Goal: Task Accomplishment & Management: Use online tool/utility

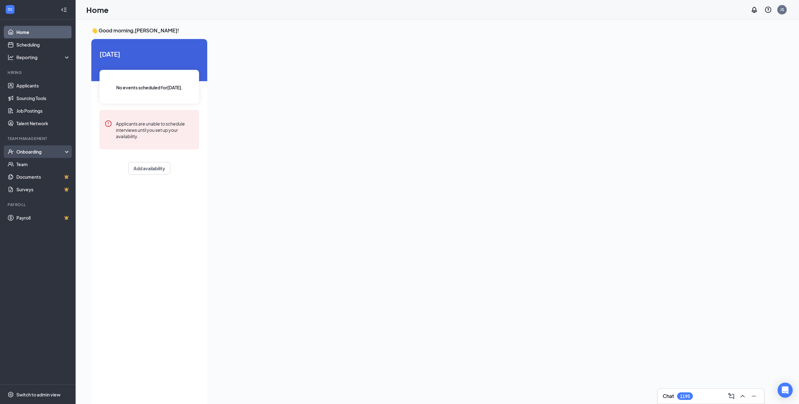
click at [61, 153] on div "Onboarding" at bounding box center [40, 152] width 49 height 6
click at [32, 163] on link "Overview" at bounding box center [43, 164] width 54 height 13
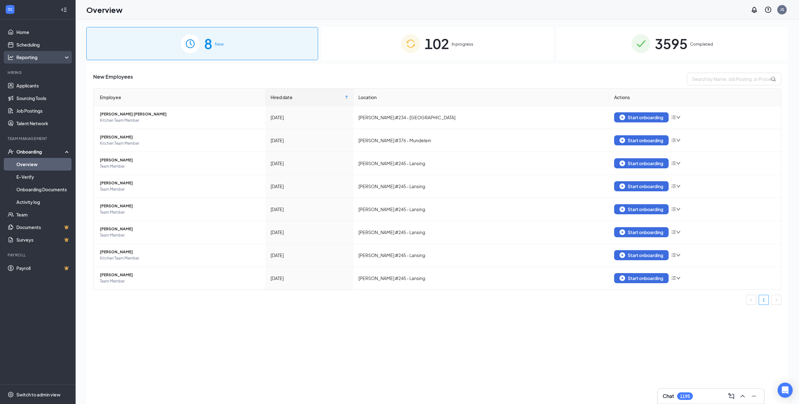
click at [29, 58] on div "Reporting" at bounding box center [43, 57] width 54 height 6
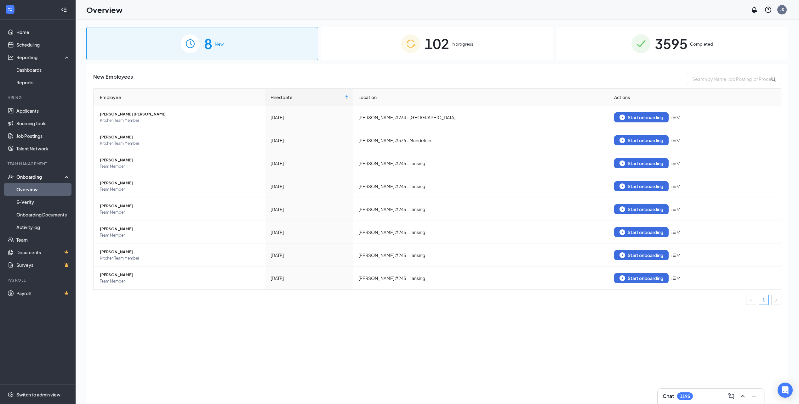
click at [38, 176] on div "Onboarding" at bounding box center [40, 177] width 49 height 6
click at [38, 175] on div "Onboarding" at bounding box center [40, 177] width 49 height 6
click at [412, 100] on th "Location" at bounding box center [481, 97] width 256 height 17
click at [411, 94] on th "Location" at bounding box center [481, 97] width 256 height 17
click at [458, 101] on th "Location" at bounding box center [481, 97] width 256 height 17
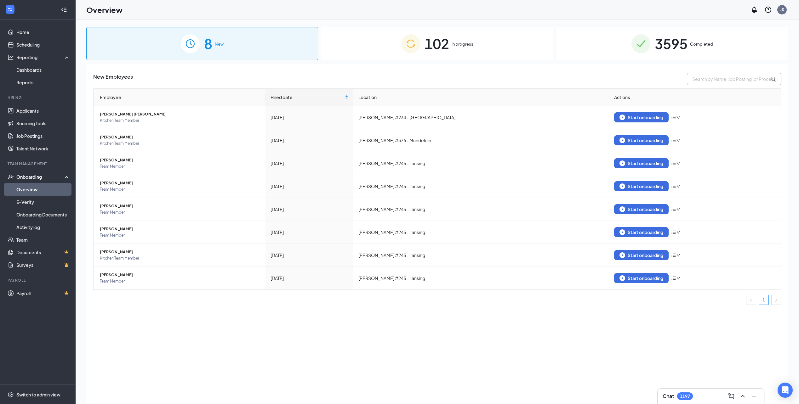
drag, startPoint x: 694, startPoint y: 81, endPoint x: 715, endPoint y: 77, distance: 21.1
click at [694, 81] on input "text" at bounding box center [734, 79] width 94 height 13
type input "3"
type input "#"
click at [685, 43] on span "3595" at bounding box center [671, 44] width 33 height 22
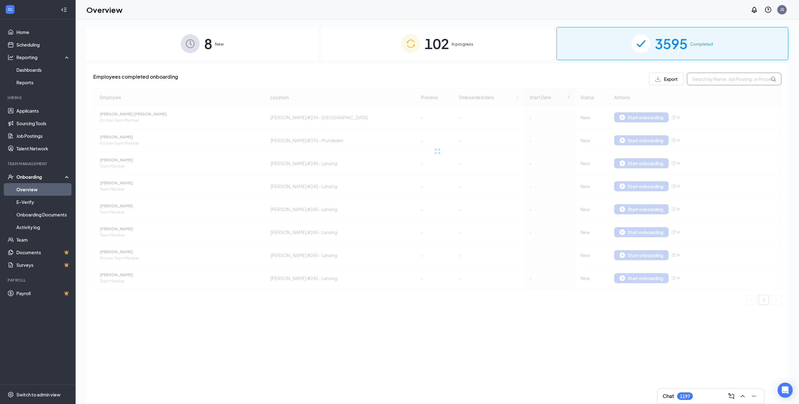
click at [705, 73] on input "text" at bounding box center [734, 79] width 94 height 13
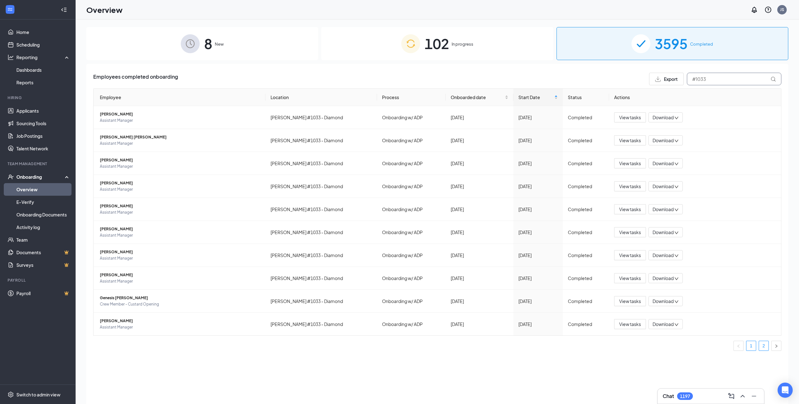
type input "#1033"
click at [766, 346] on link "2" at bounding box center [763, 345] width 9 height 9
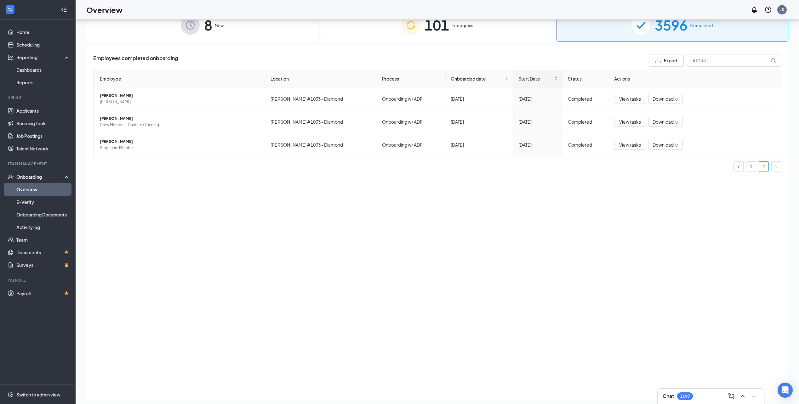
scroll to position [28, 0]
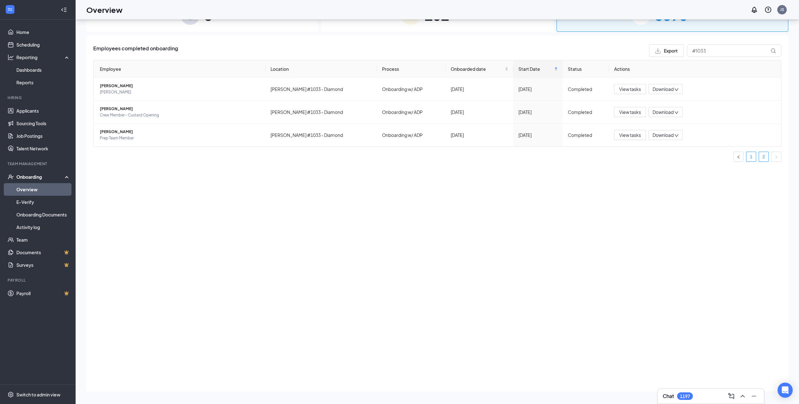
click at [753, 153] on link "1" at bounding box center [751, 156] width 9 height 9
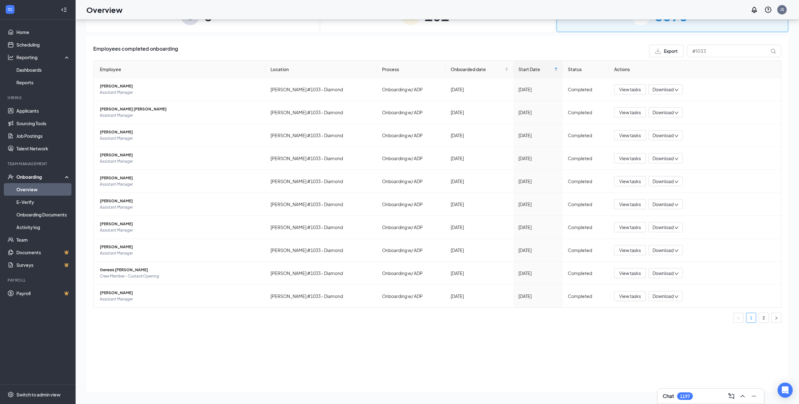
scroll to position [28, 0]
drag, startPoint x: 764, startPoint y: 319, endPoint x: 469, endPoint y: 233, distance: 307.7
click at [764, 318] on link "2" at bounding box center [763, 317] width 9 height 9
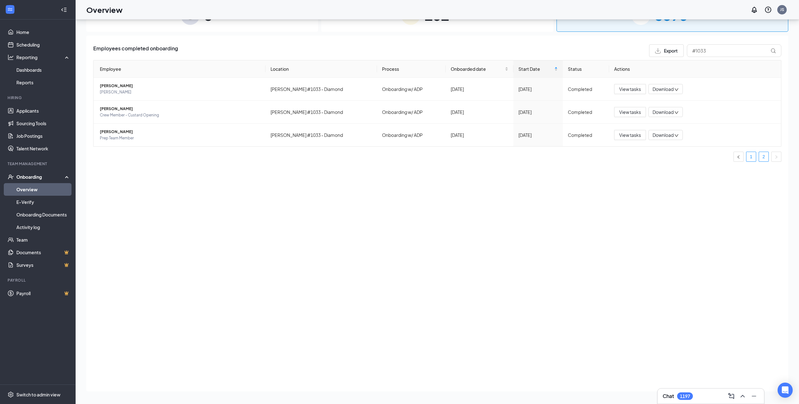
click at [749, 157] on link "1" at bounding box center [751, 156] width 9 height 9
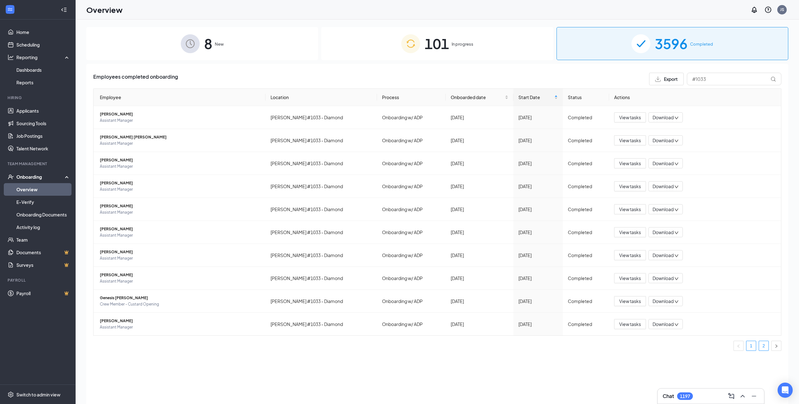
click at [763, 344] on link "2" at bounding box center [763, 345] width 9 height 9
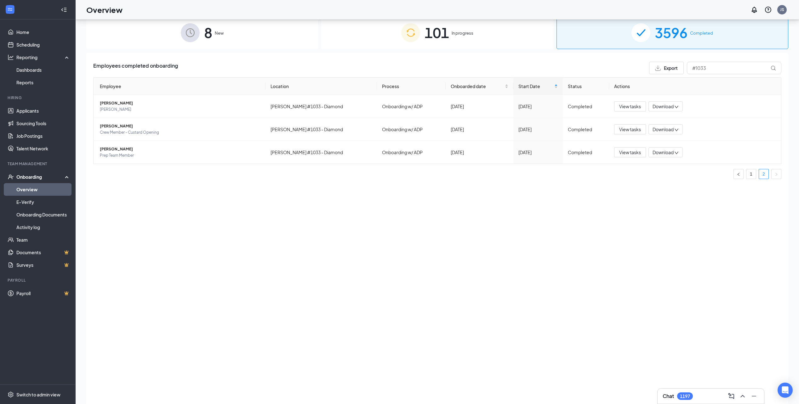
scroll to position [28, 0]
